Goal: Navigation & Orientation: Understand site structure

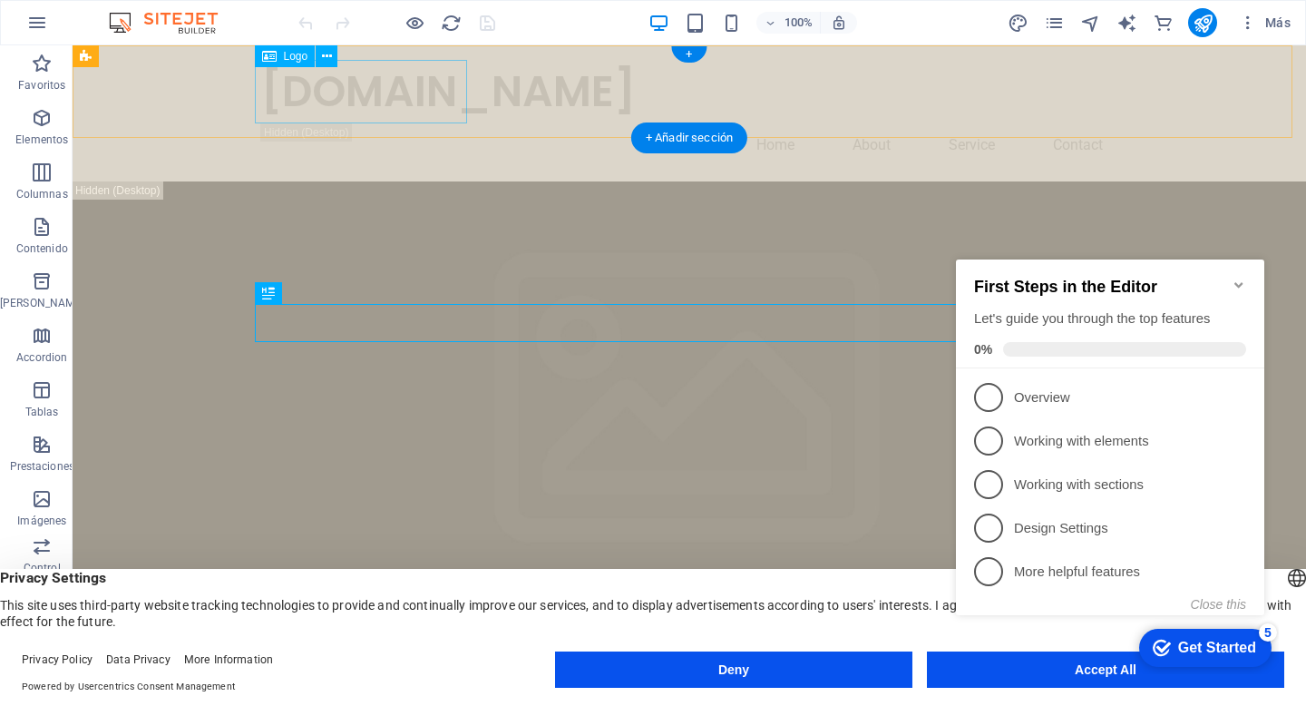
click at [376, 102] on div "[DOMAIN_NAME]" at bounding box center [689, 91] width 856 height 63
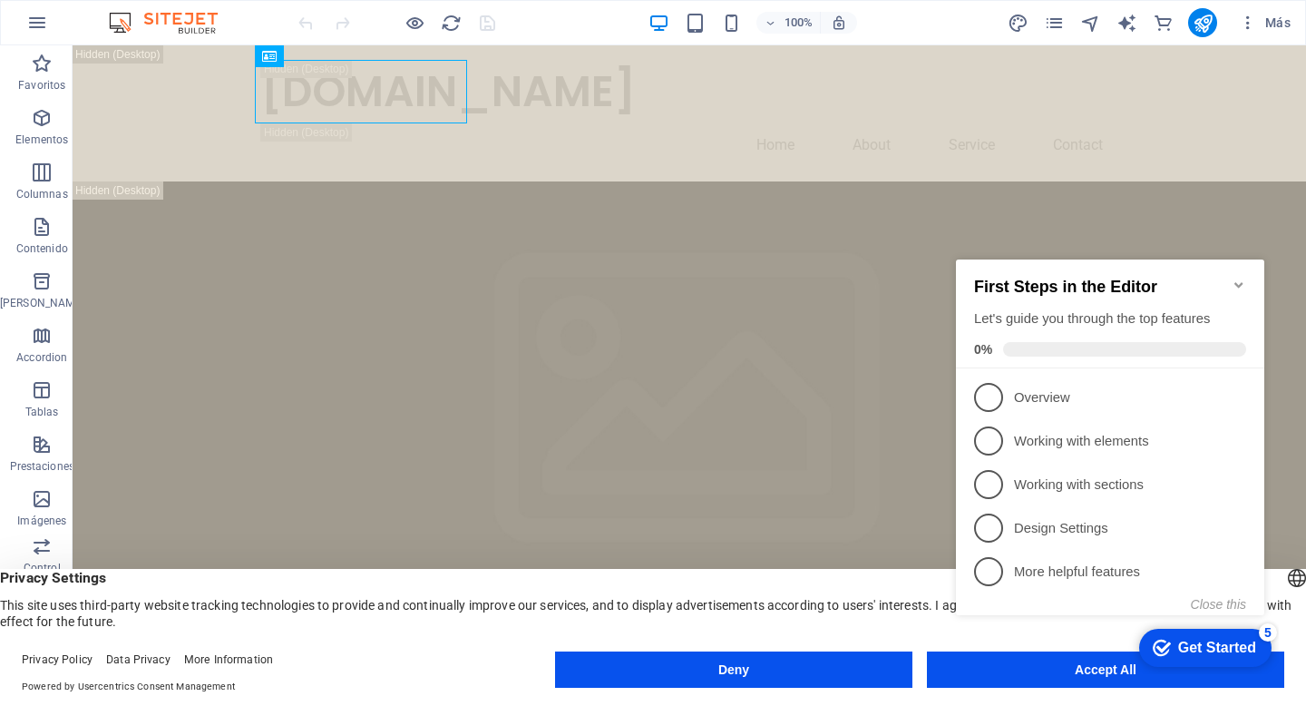
click at [1238, 282] on icon "Minimize checklist" at bounding box center [1238, 284] width 8 height 5
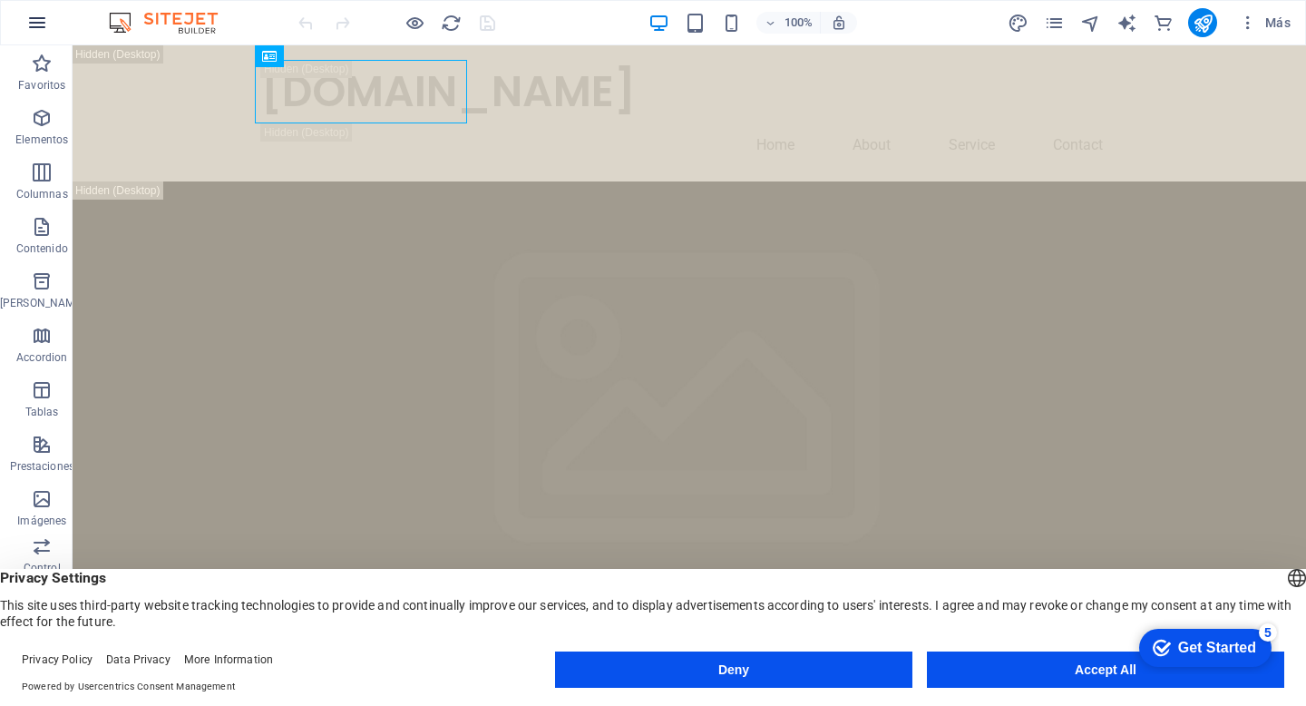
click at [42, 23] on icon "button" at bounding box center [37, 23] width 22 height 22
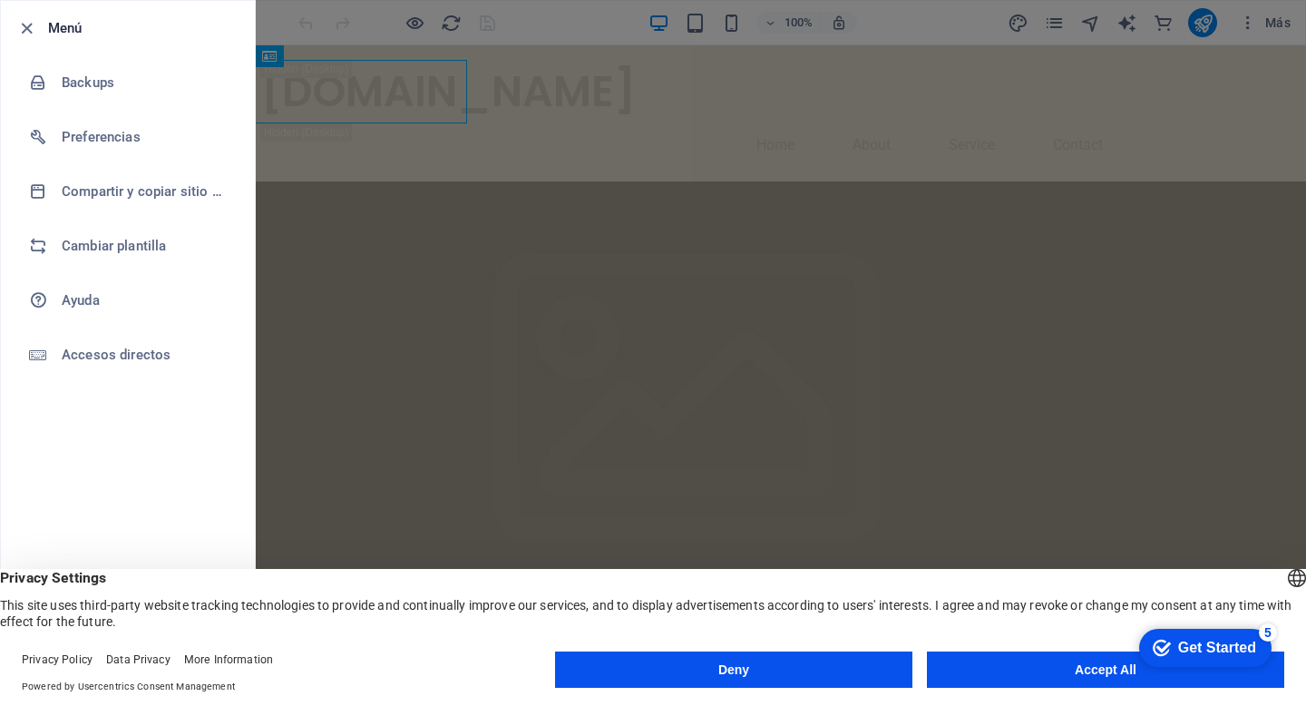
click at [42, 23] on div at bounding box center [31, 28] width 33 height 22
click at [33, 26] on icon "button" at bounding box center [26, 28] width 21 height 21
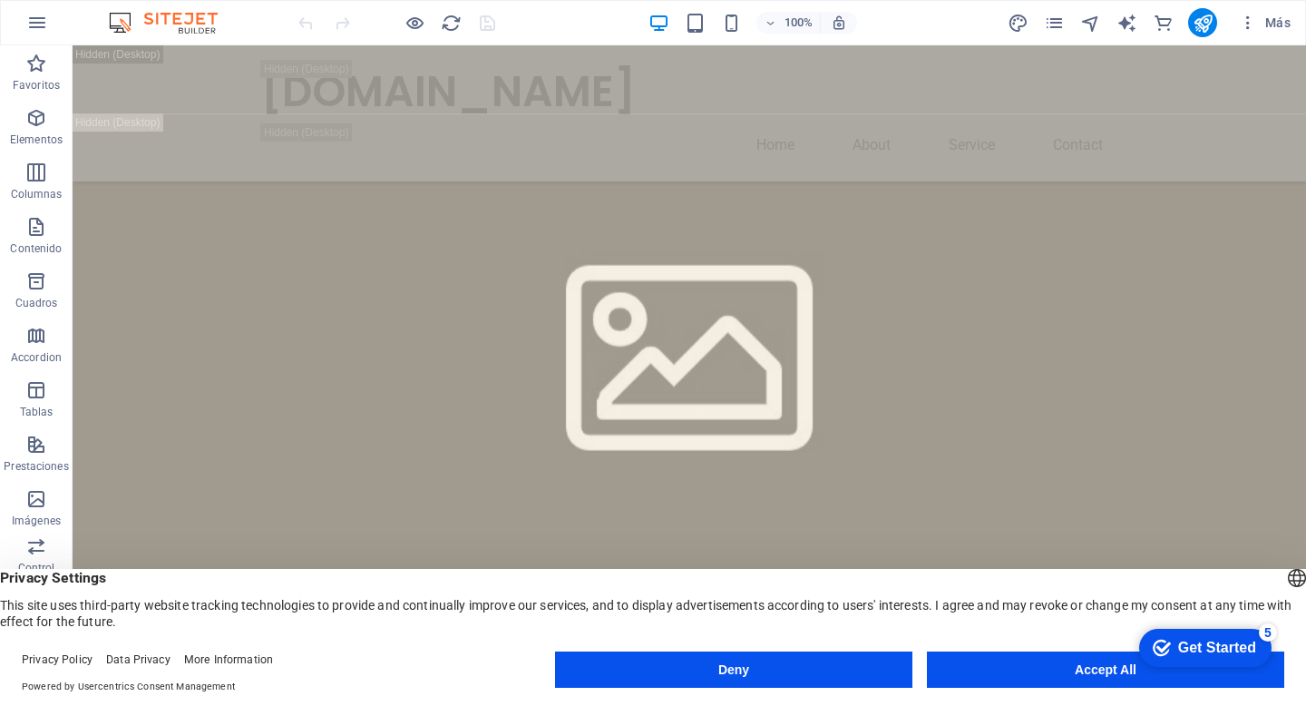
scroll to position [2678, 0]
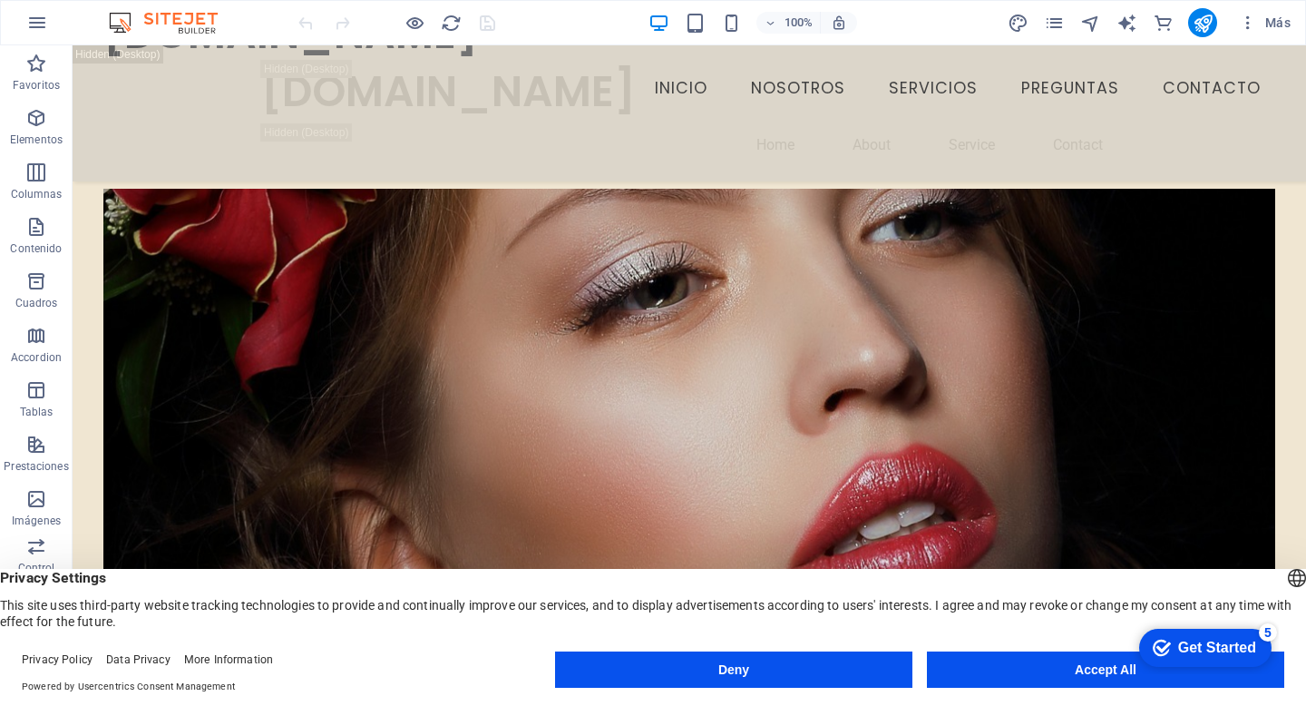
drag, startPoint x: 1301, startPoint y: 50, endPoint x: 76, endPoint y: 139, distance: 1227.7
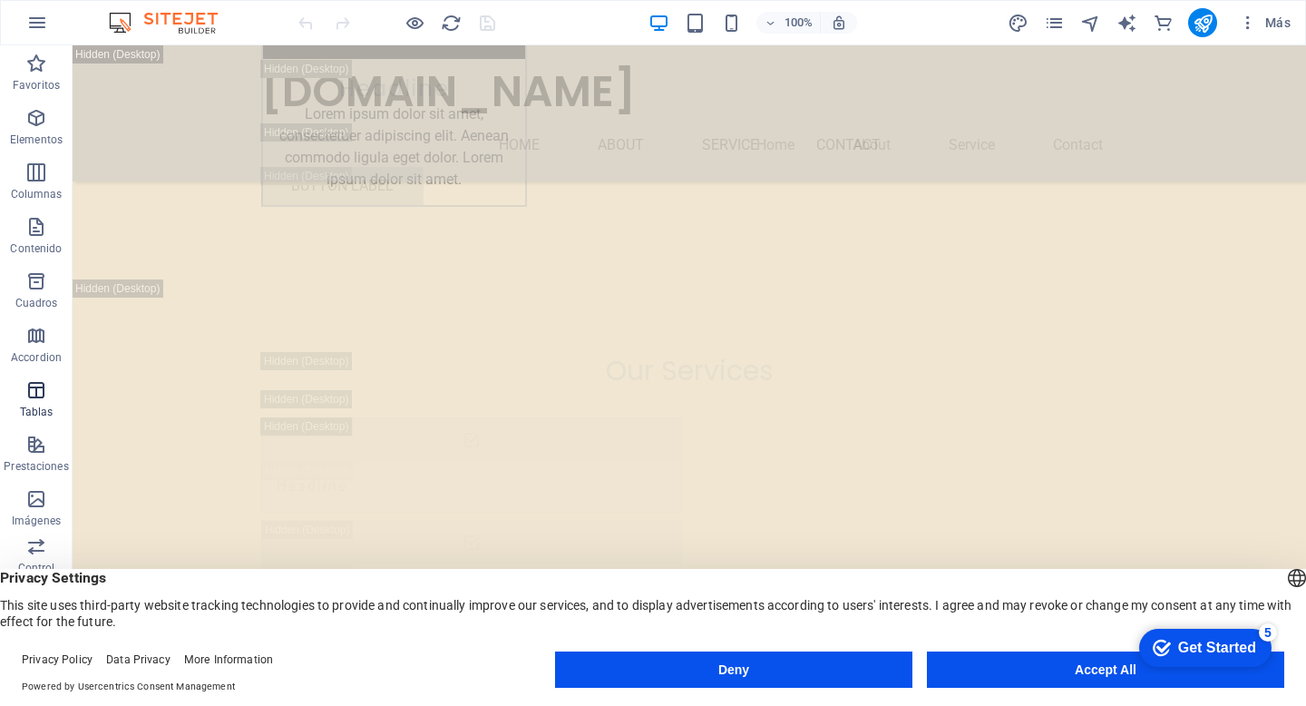
scroll to position [12026, 0]
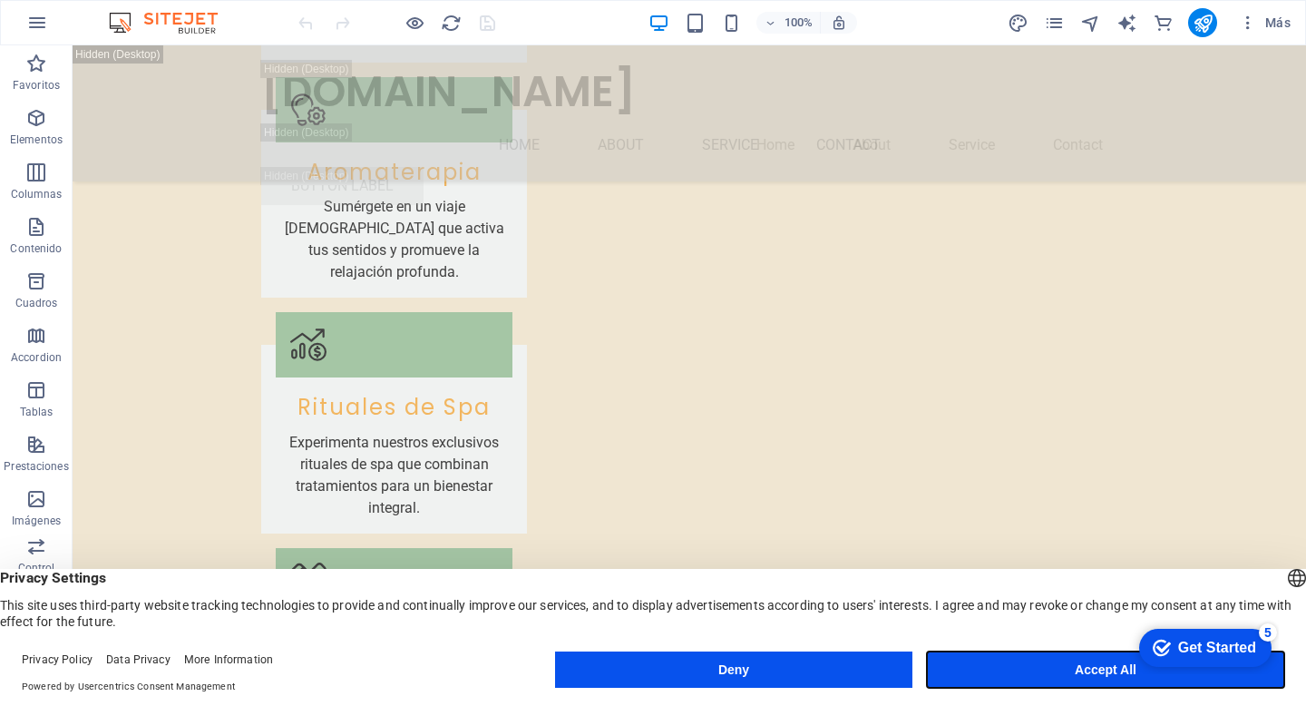
click at [1069, 680] on button "Accept All" at bounding box center [1105, 669] width 357 height 36
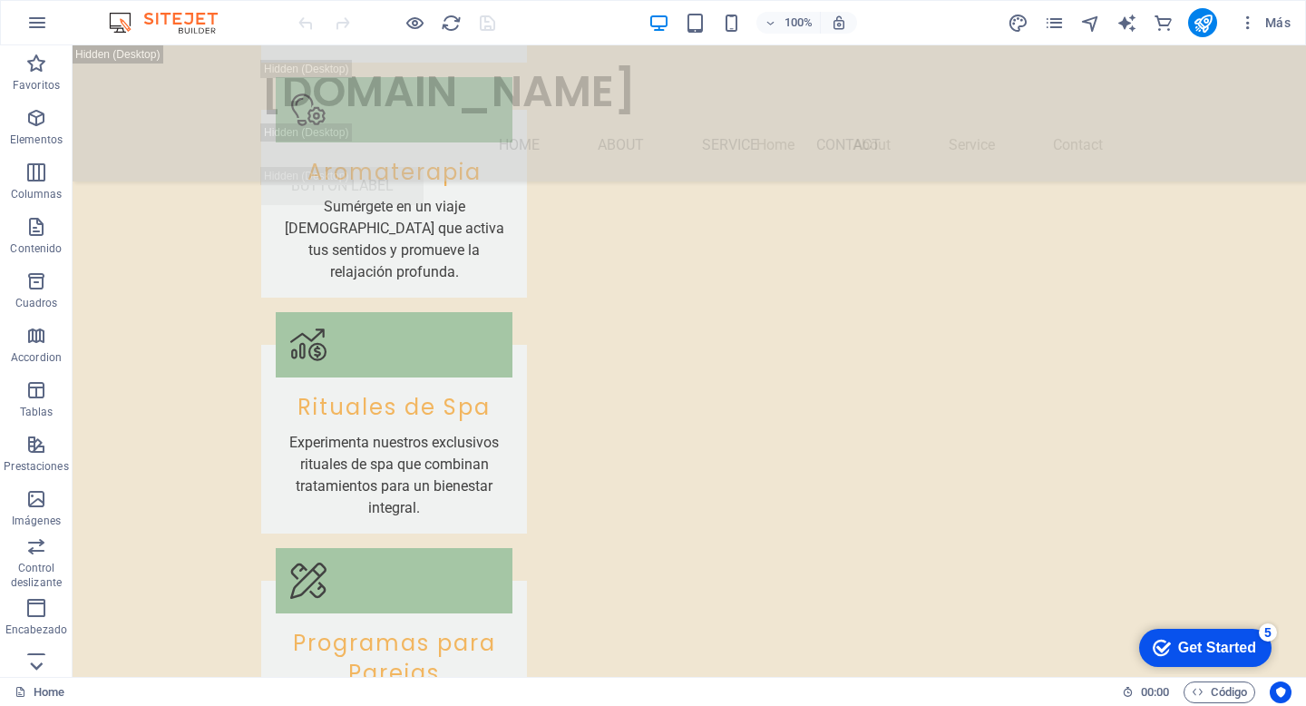
click at [36, 60] on icon at bounding box center [37, 56] width 13 height 8
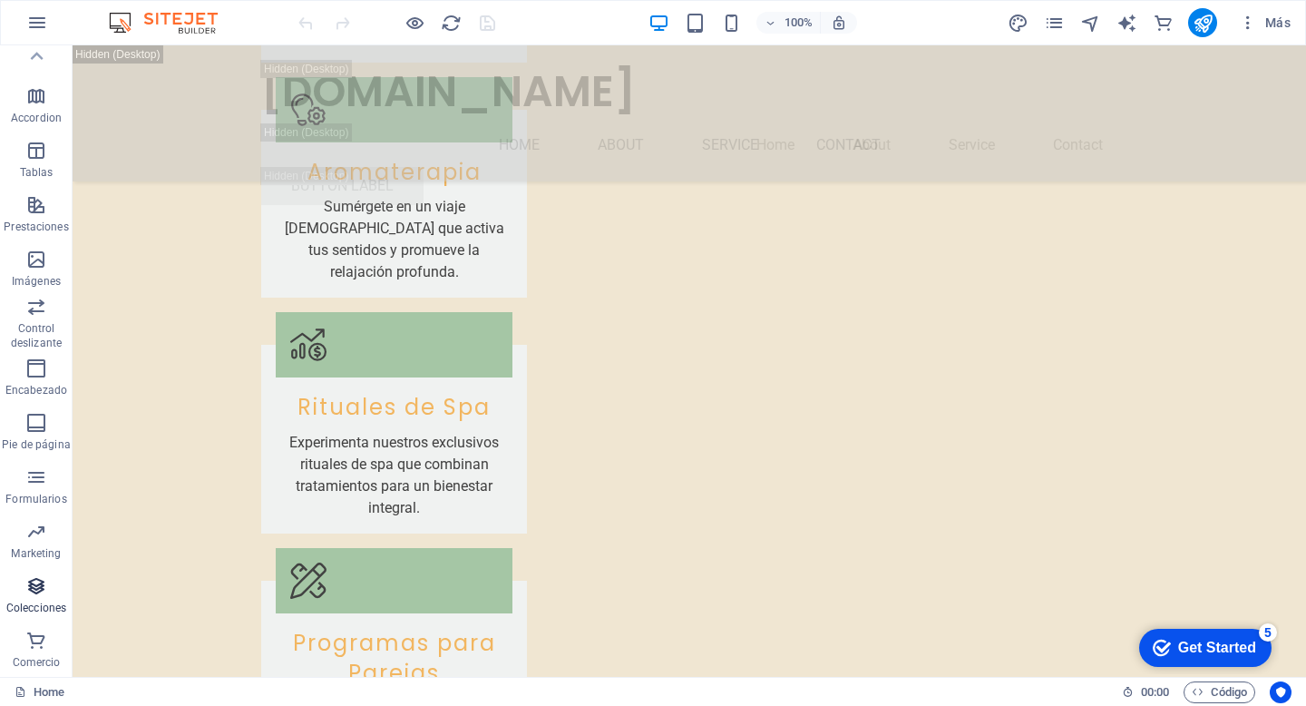
click at [37, 592] on icon "button" at bounding box center [36, 586] width 22 height 22
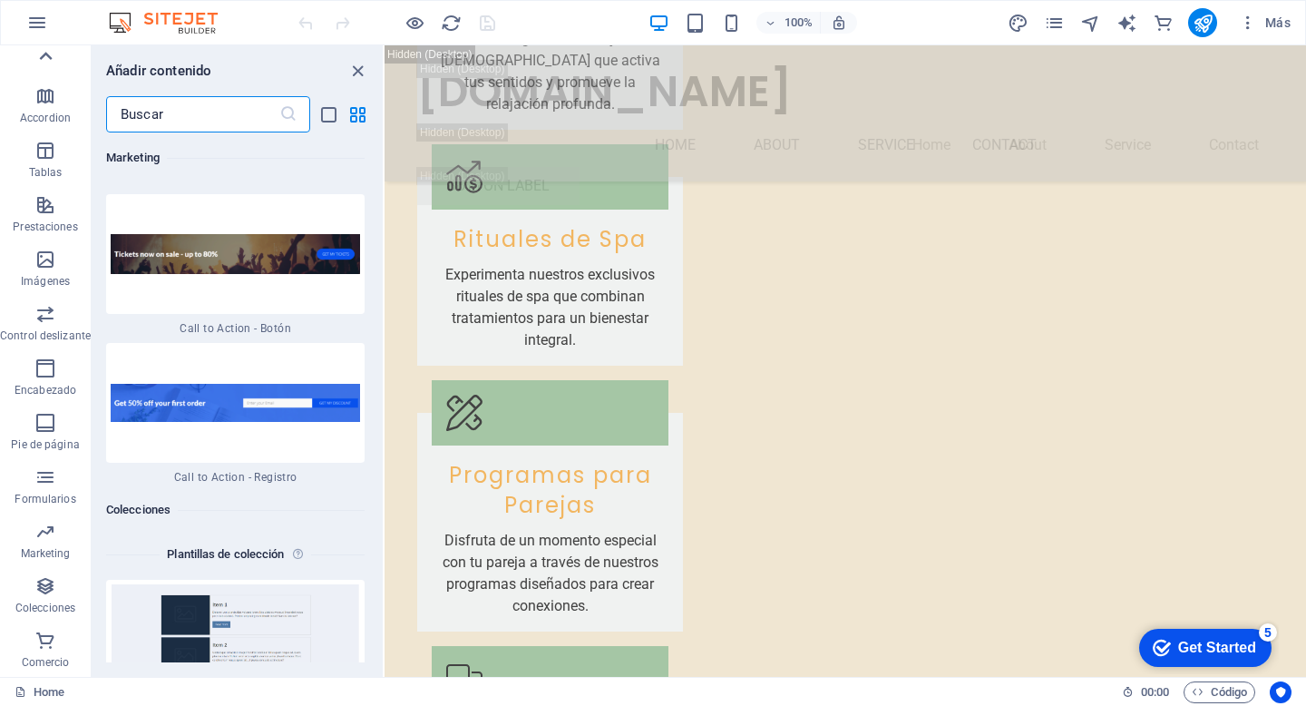
scroll to position [33253, 0]
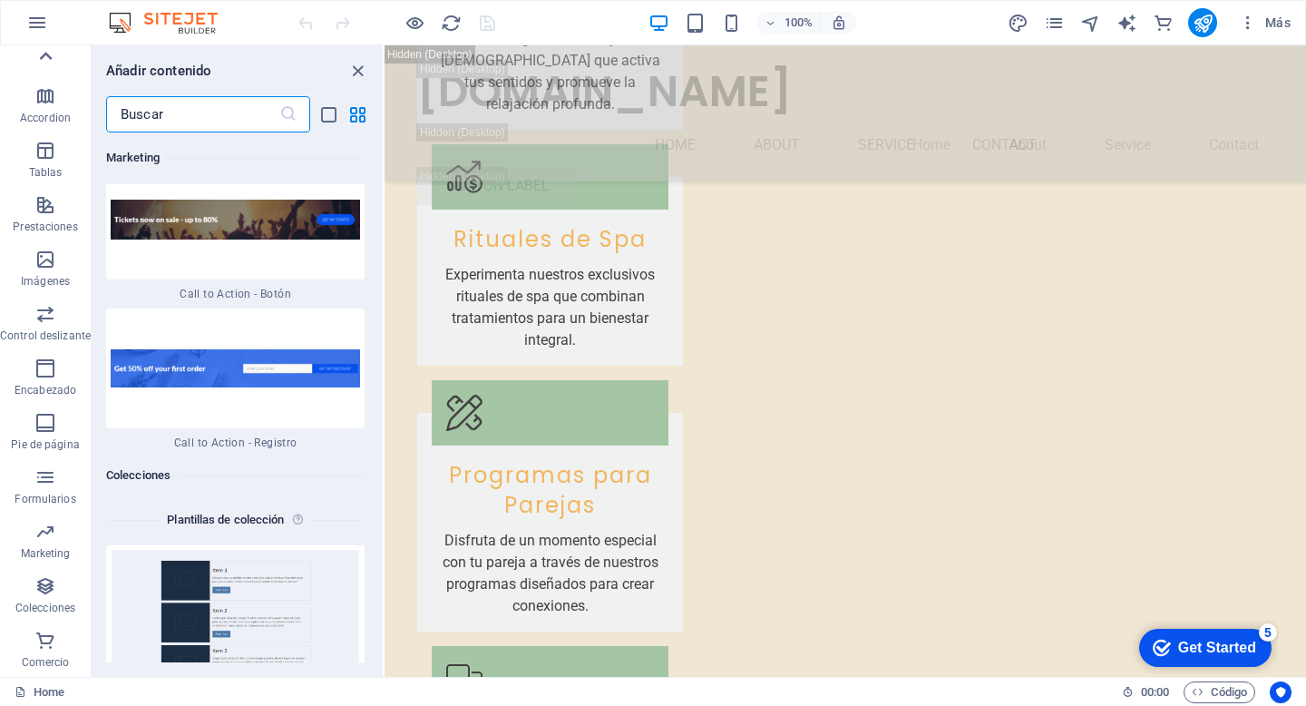
click at [49, 56] on icon at bounding box center [45, 56] width 25 height 25
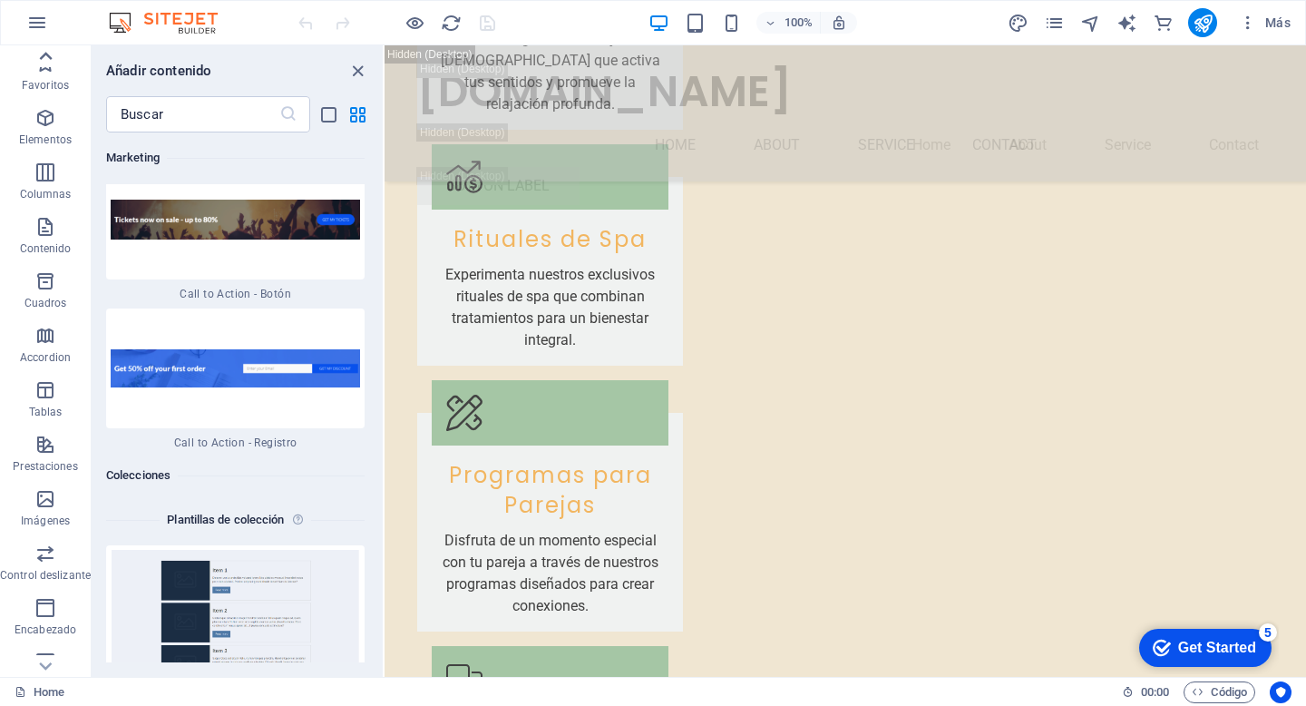
scroll to position [0, 0]
click at [49, 56] on icon "button" at bounding box center [45, 64] width 22 height 22
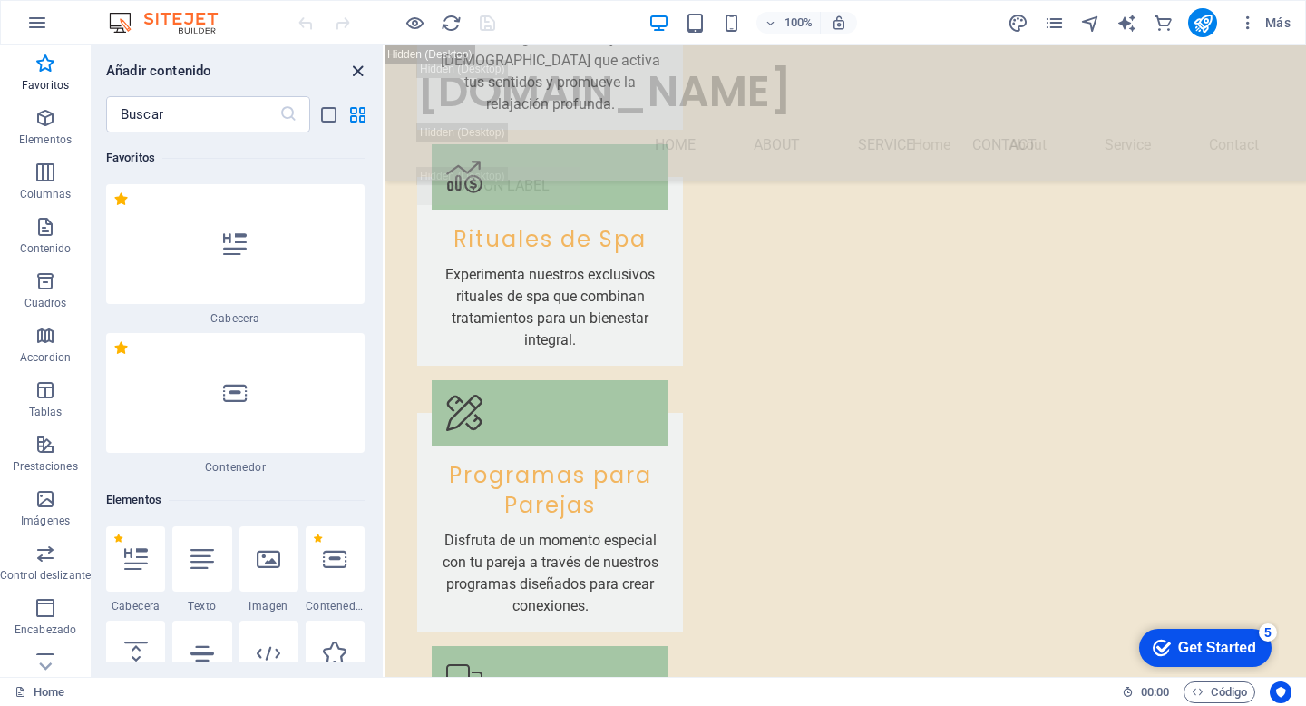
click at [361, 73] on icon "close panel" at bounding box center [357, 71] width 21 height 21
click at [672, 73] on div "[DOMAIN_NAME]" at bounding box center [845, 91] width 856 height 63
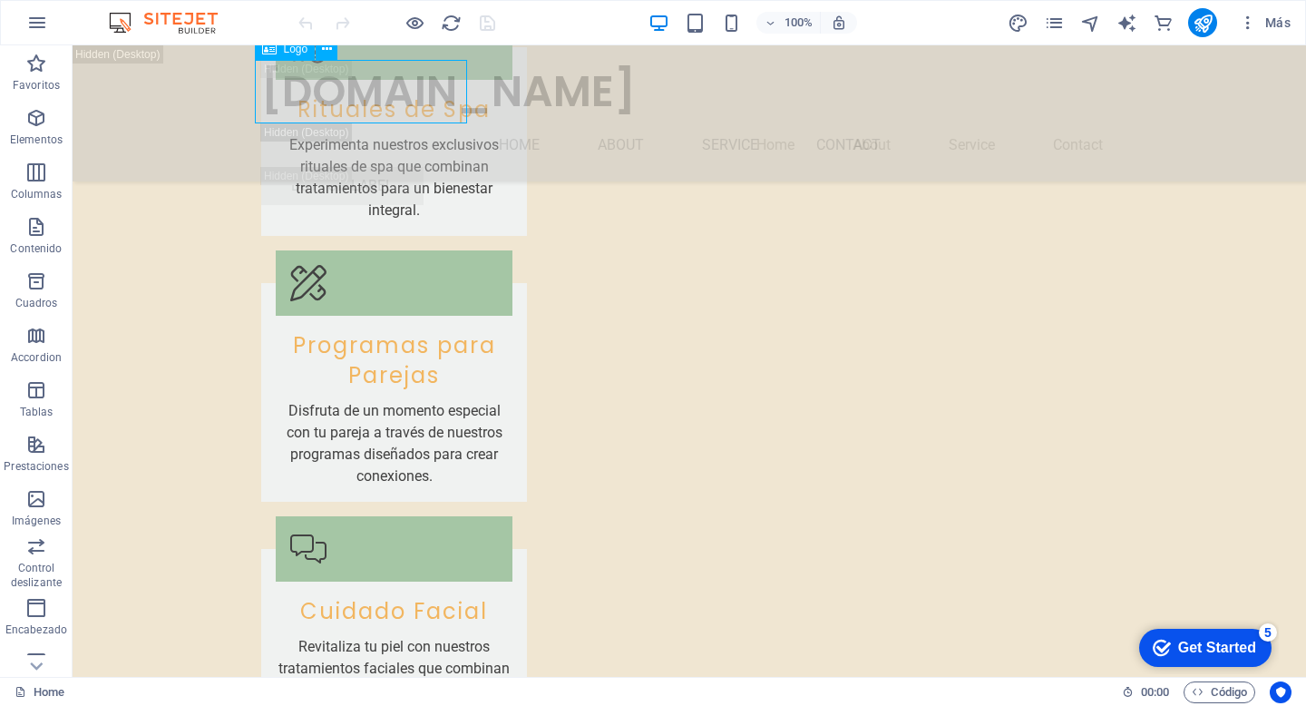
scroll to position [12026, 0]
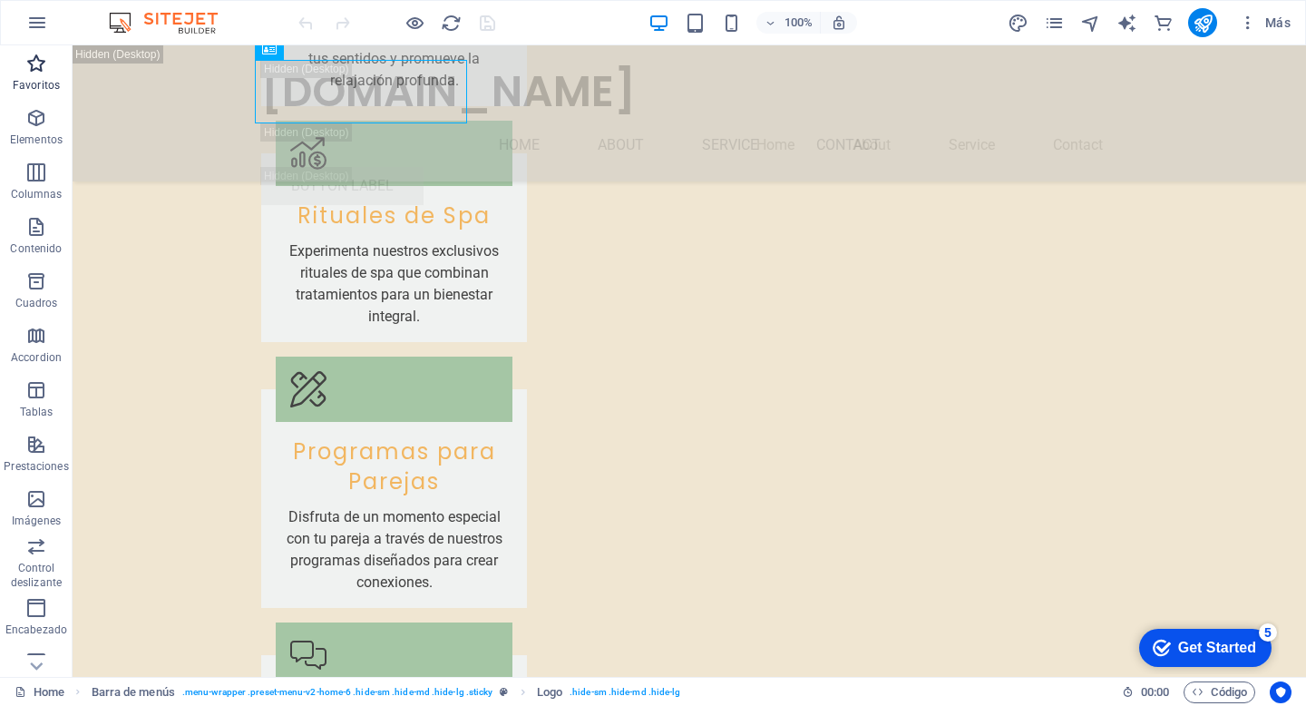
click at [38, 79] on p "Favoritos" at bounding box center [36, 85] width 47 height 15
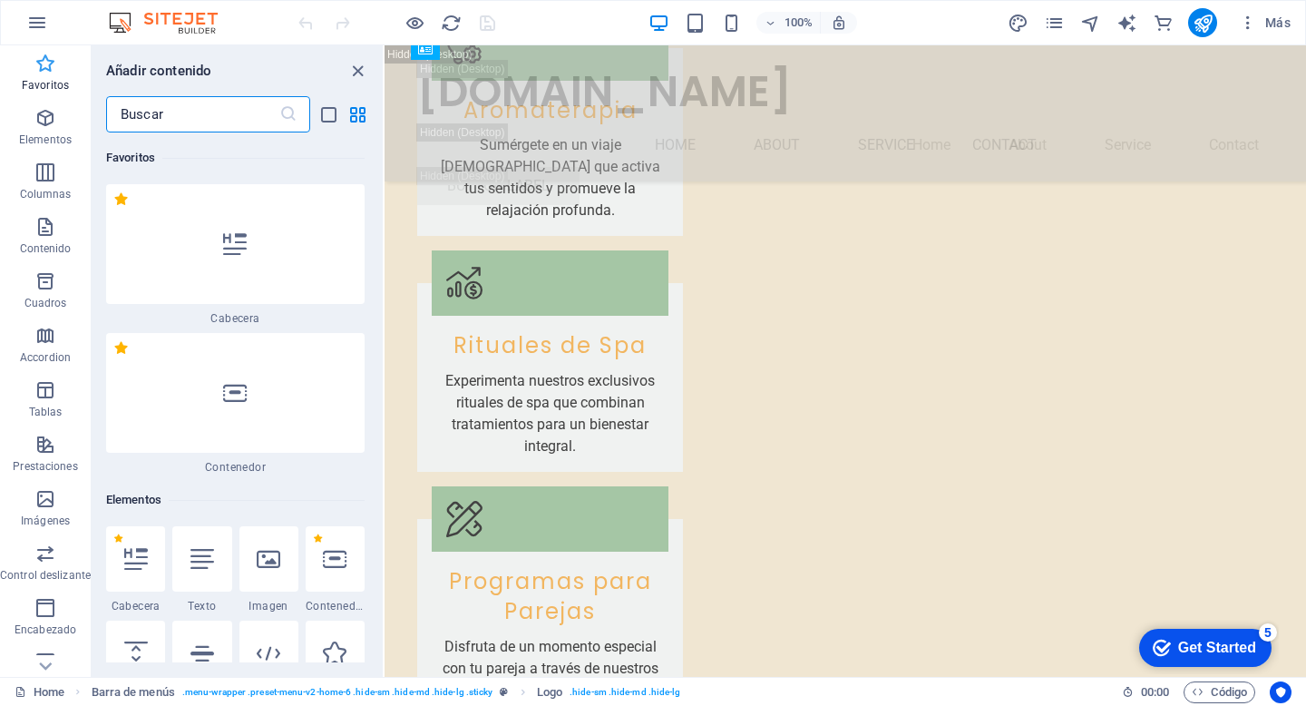
scroll to position [12132, 0]
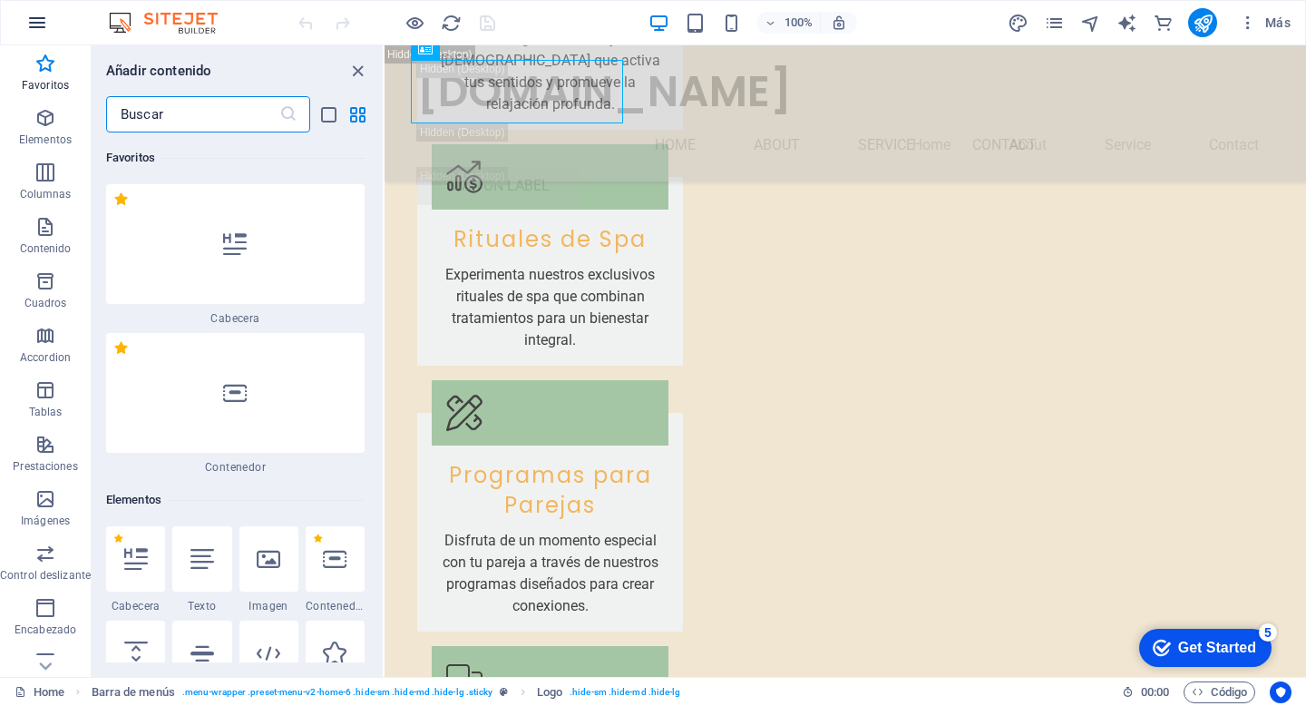
click at [37, 29] on icon "button" at bounding box center [37, 23] width 22 height 22
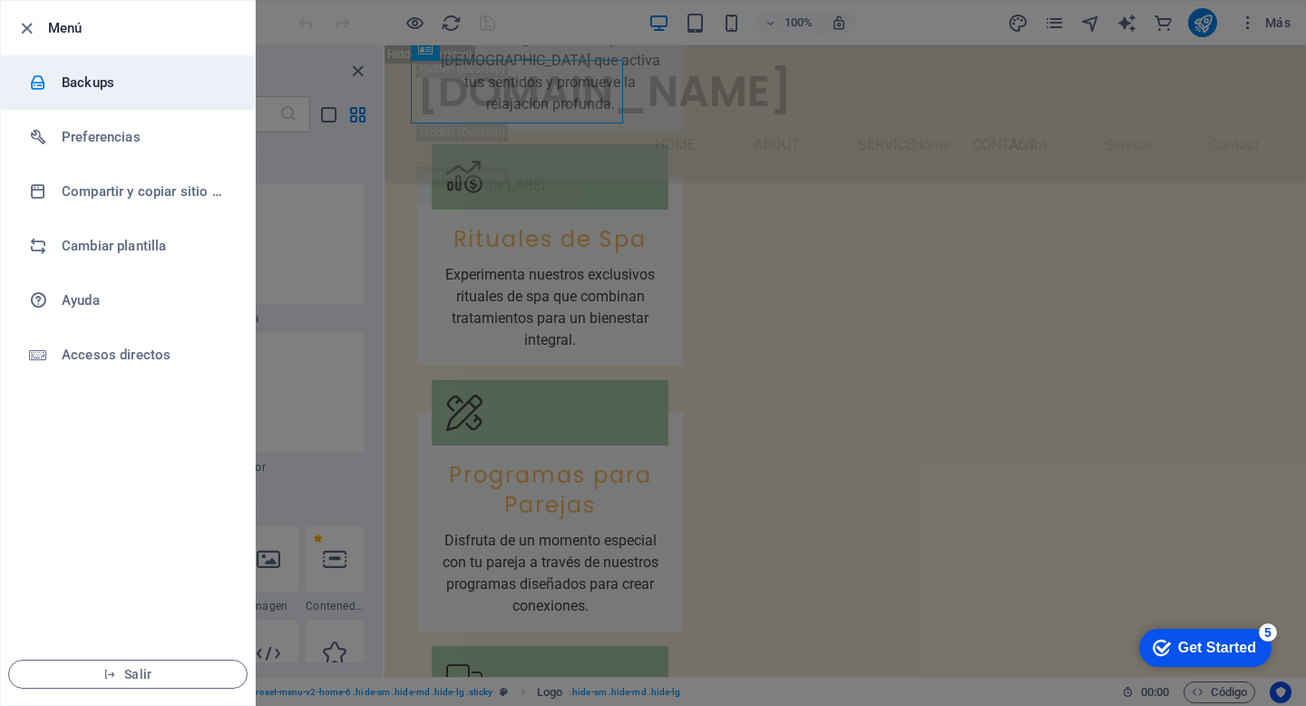
click at [118, 94] on li "Backups" at bounding box center [128, 82] width 254 height 54
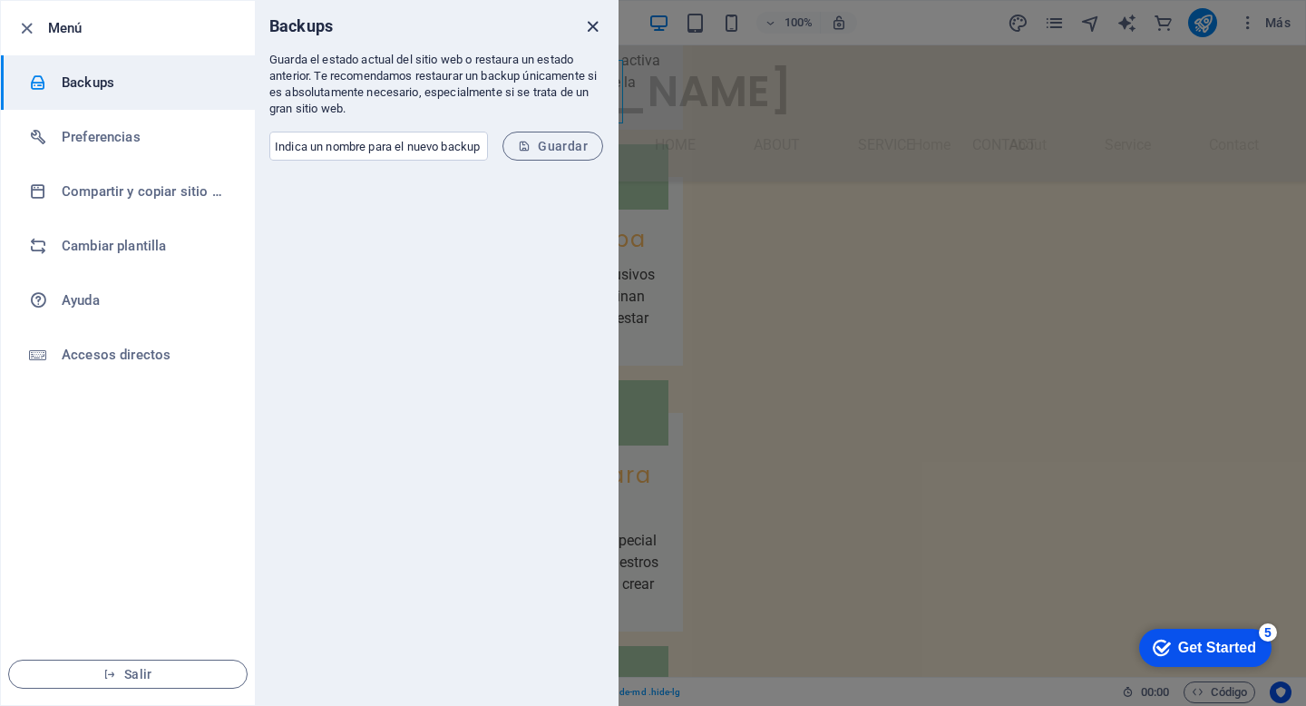
click at [593, 24] on icon "close" at bounding box center [592, 26] width 21 height 21
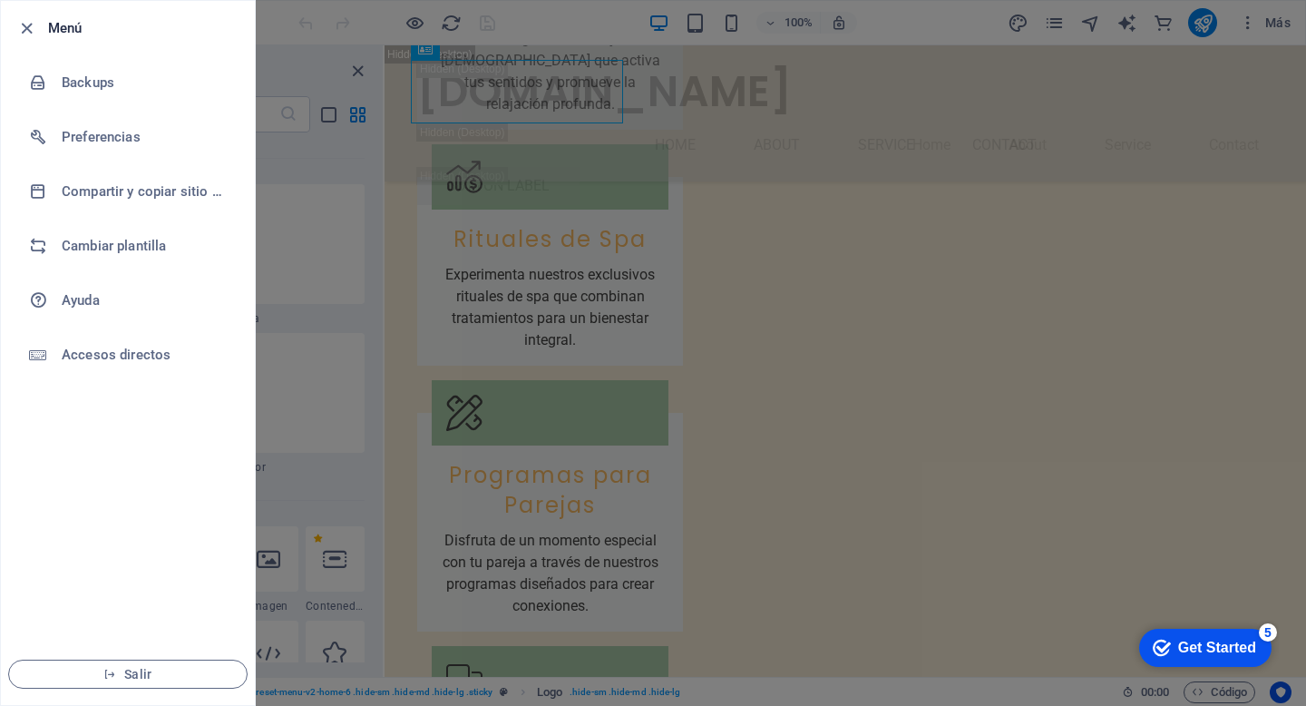
click at [328, 88] on div at bounding box center [653, 353] width 1306 height 706
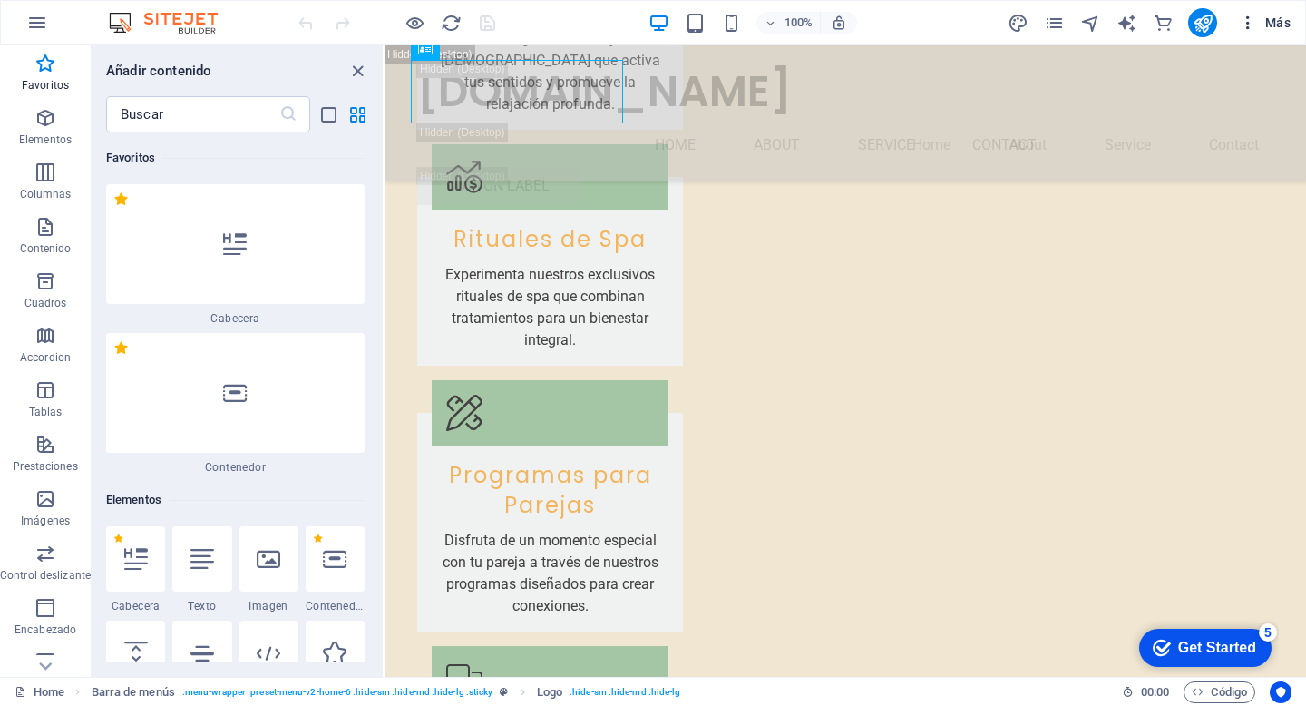
click at [1244, 18] on icon "button" at bounding box center [1248, 23] width 18 height 18
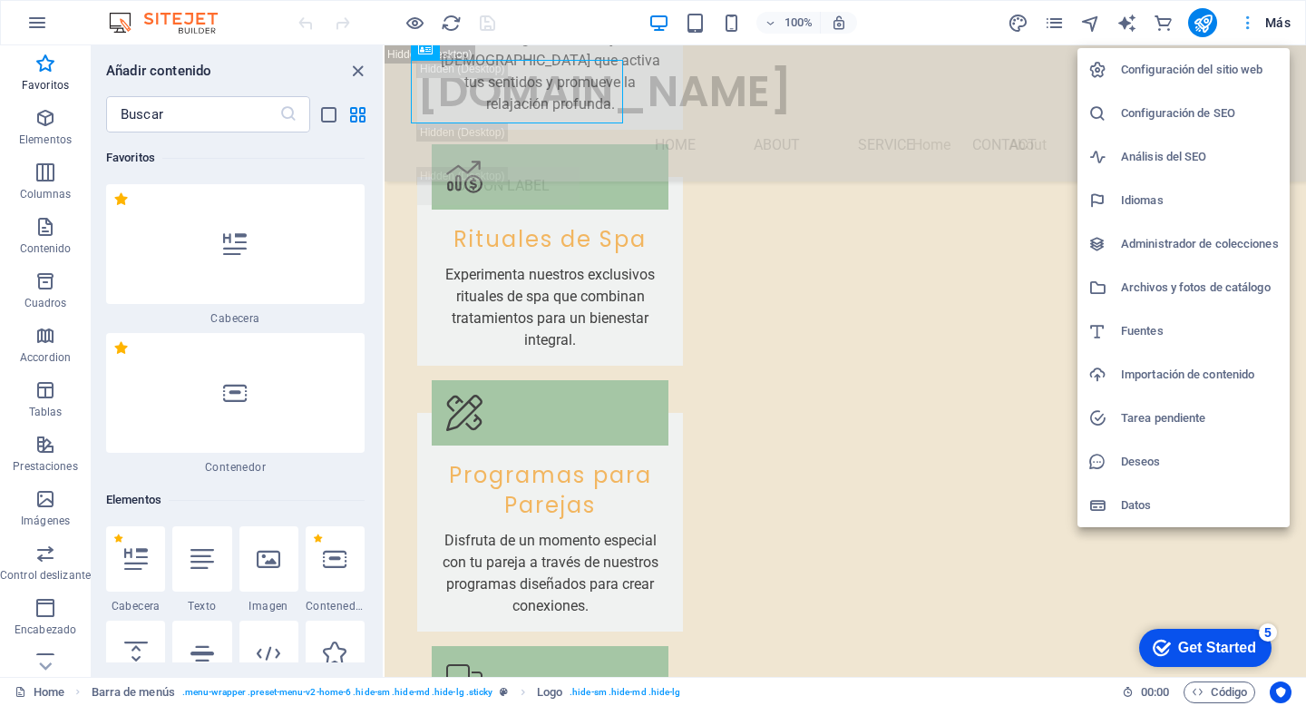
click at [1244, 18] on div at bounding box center [653, 353] width 1306 height 706
